Goal: Book appointment/travel/reservation

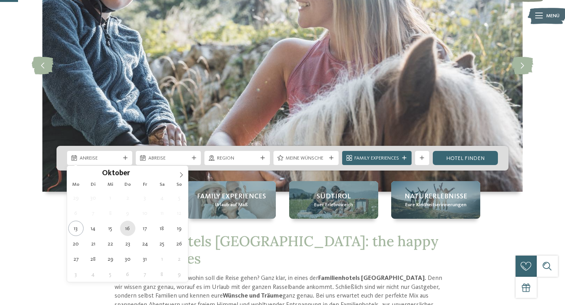
type div "16.10.2025"
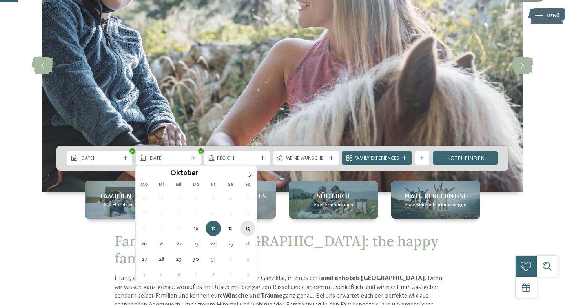
type div "19.10.2025"
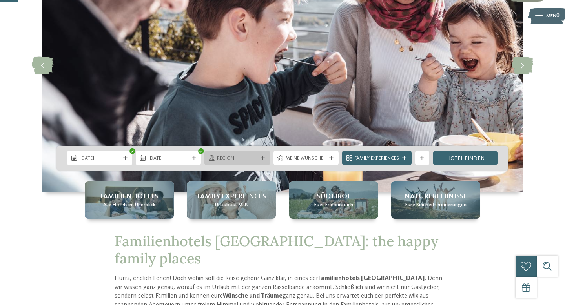
click at [223, 155] on span "Region" at bounding box center [237, 158] width 40 height 7
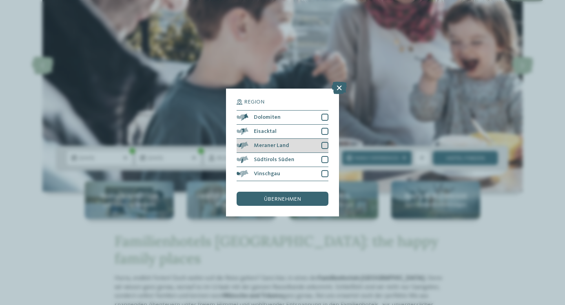
click at [324, 145] on div at bounding box center [324, 145] width 7 height 7
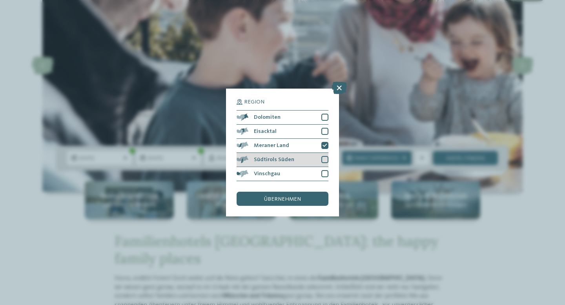
click at [325, 161] on div at bounding box center [324, 159] width 7 height 7
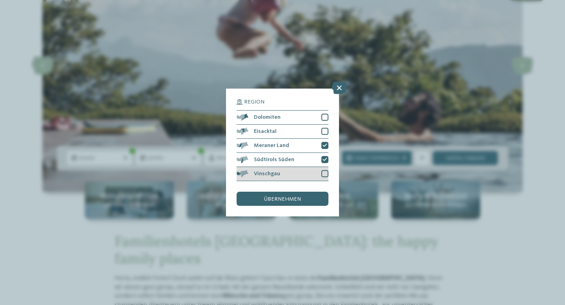
click at [323, 173] on div at bounding box center [324, 173] width 7 height 7
click at [315, 202] on div "übernehmen" at bounding box center [282, 199] width 92 height 14
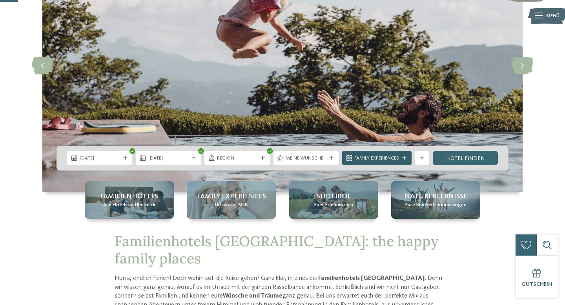
click at [395, 158] on span "Family Experiences" at bounding box center [376, 158] width 45 height 7
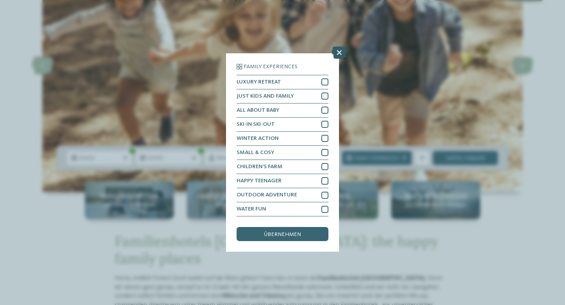
click at [336, 52] on icon at bounding box center [338, 52] width 15 height 13
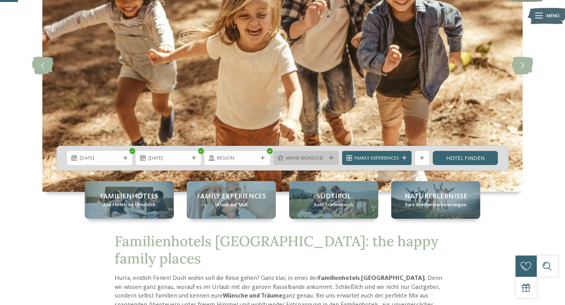
click at [329, 158] on icon at bounding box center [331, 158] width 4 height 4
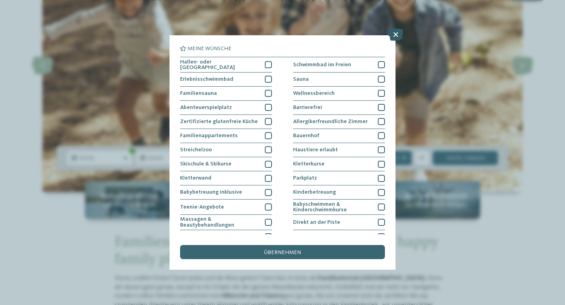
click at [394, 35] on icon at bounding box center [395, 34] width 15 height 13
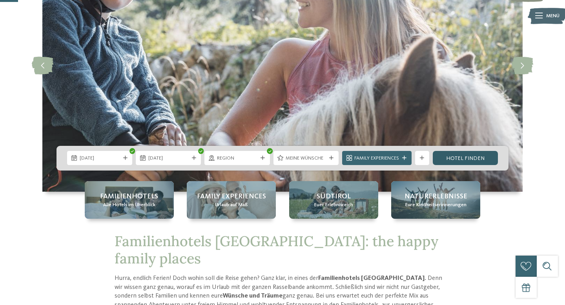
click at [454, 154] on link "Hotel finden" at bounding box center [465, 158] width 65 height 14
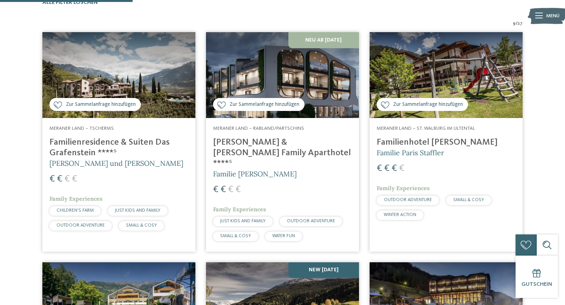
scroll to position [238, 0]
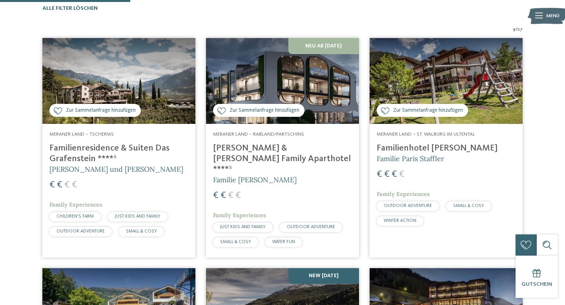
click at [347, 98] on img at bounding box center [282, 81] width 153 height 86
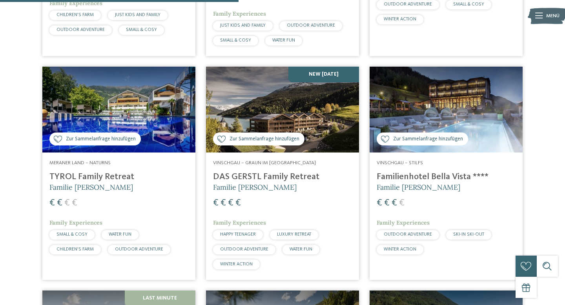
scroll to position [450, 0]
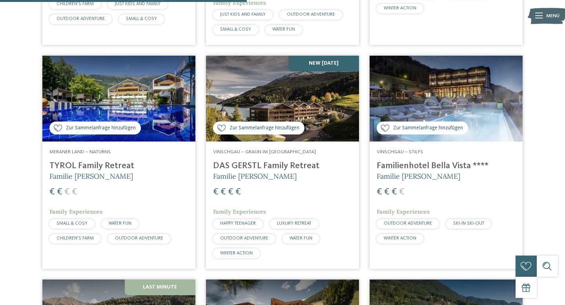
click at [270, 98] on img at bounding box center [282, 99] width 153 height 86
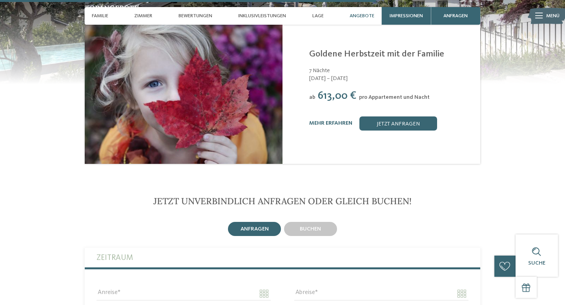
scroll to position [1617, 0]
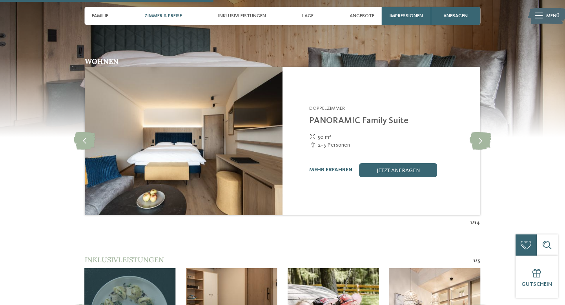
scroll to position [733, 0]
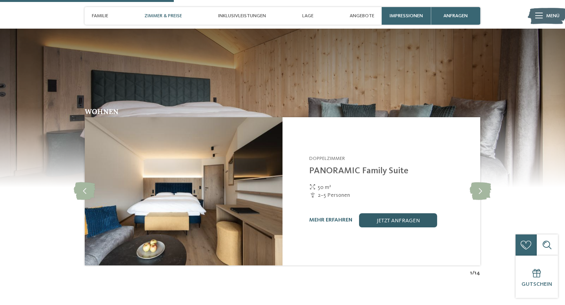
click at [392, 213] on link "jetzt anfragen" at bounding box center [398, 220] width 78 height 14
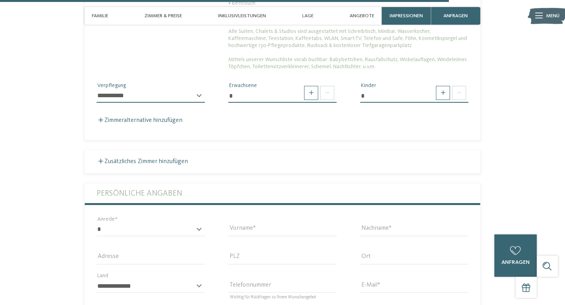
scroll to position [2042, 0]
